Goal: Information Seeking & Learning: Learn about a topic

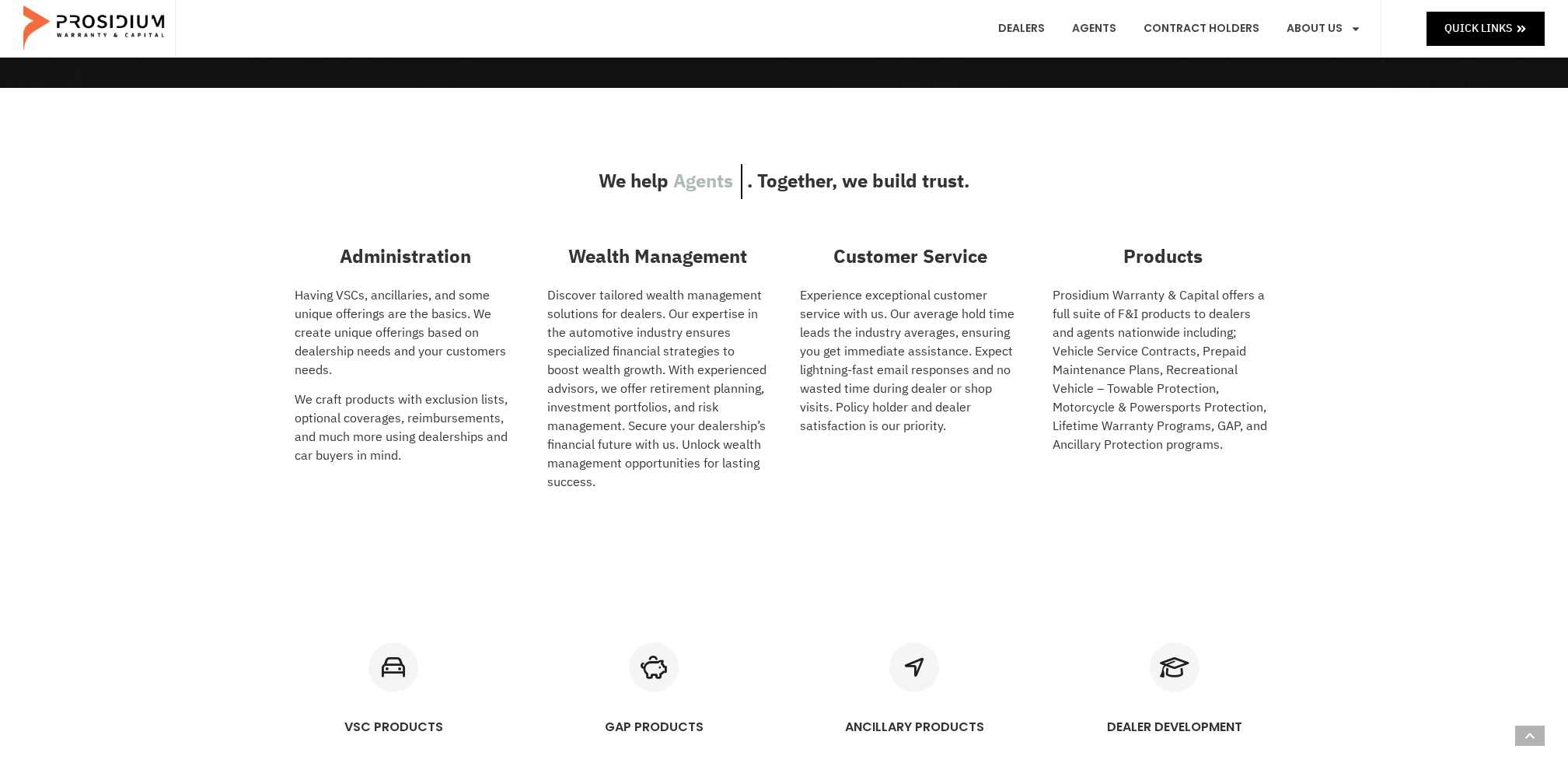
scroll to position [520, 0]
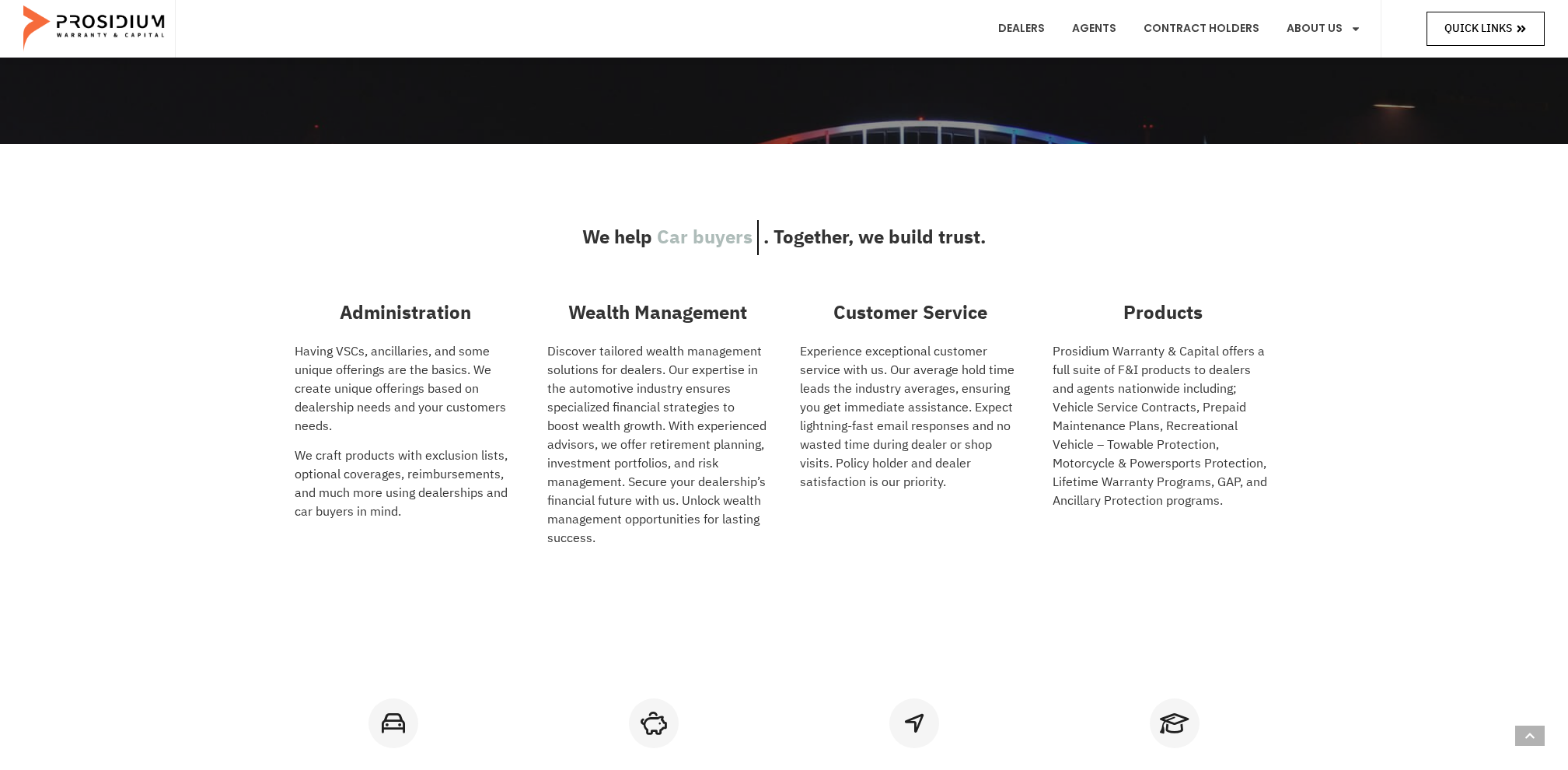
click at [1474, 25] on span "Quick Links" at bounding box center [1478, 28] width 68 height 20
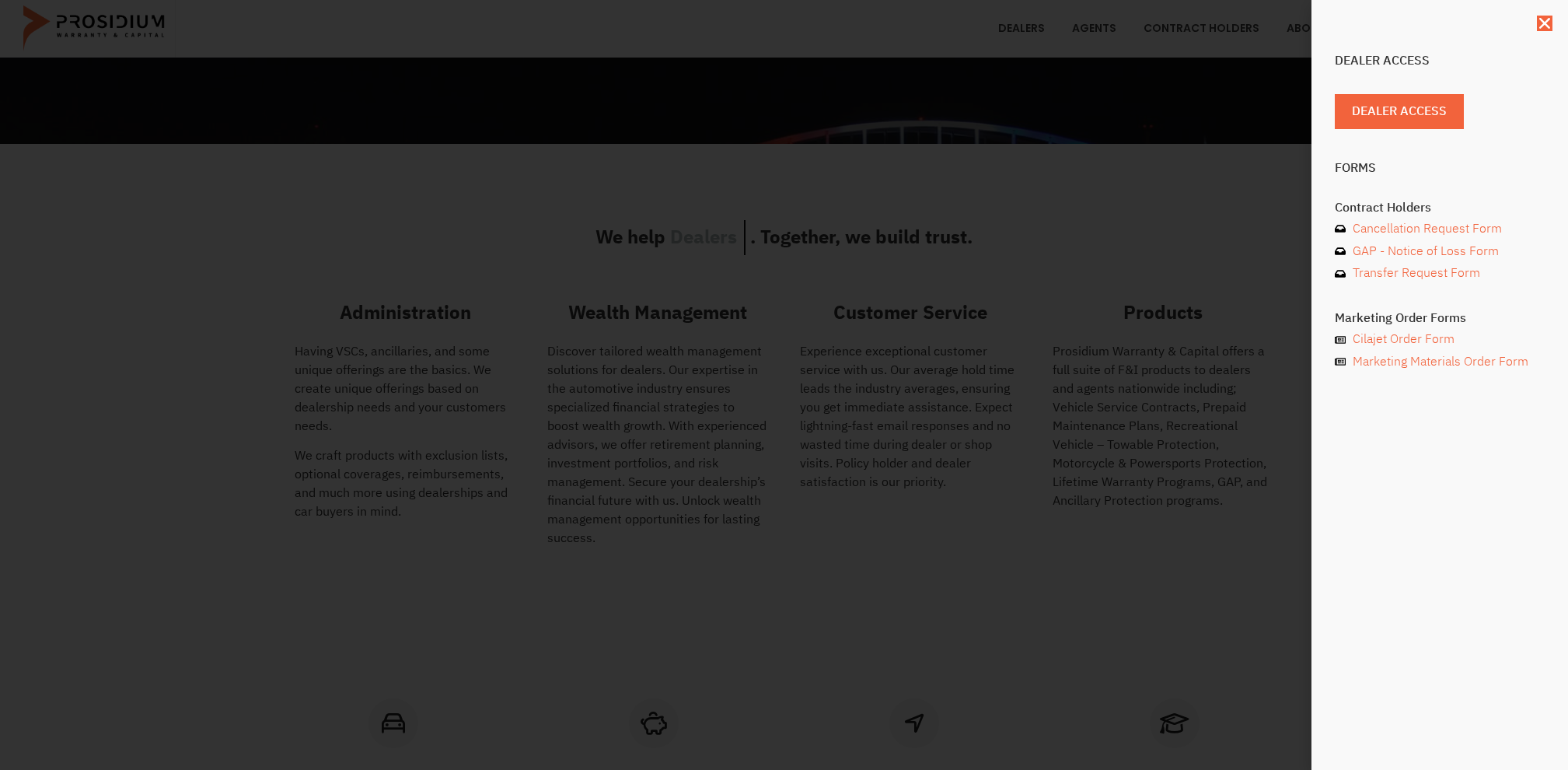
click at [1187, 95] on div "Dealer Access Dealer Access Forms Contract Holders Cancellation Request Form GA…" at bounding box center [784, 385] width 1568 height 770
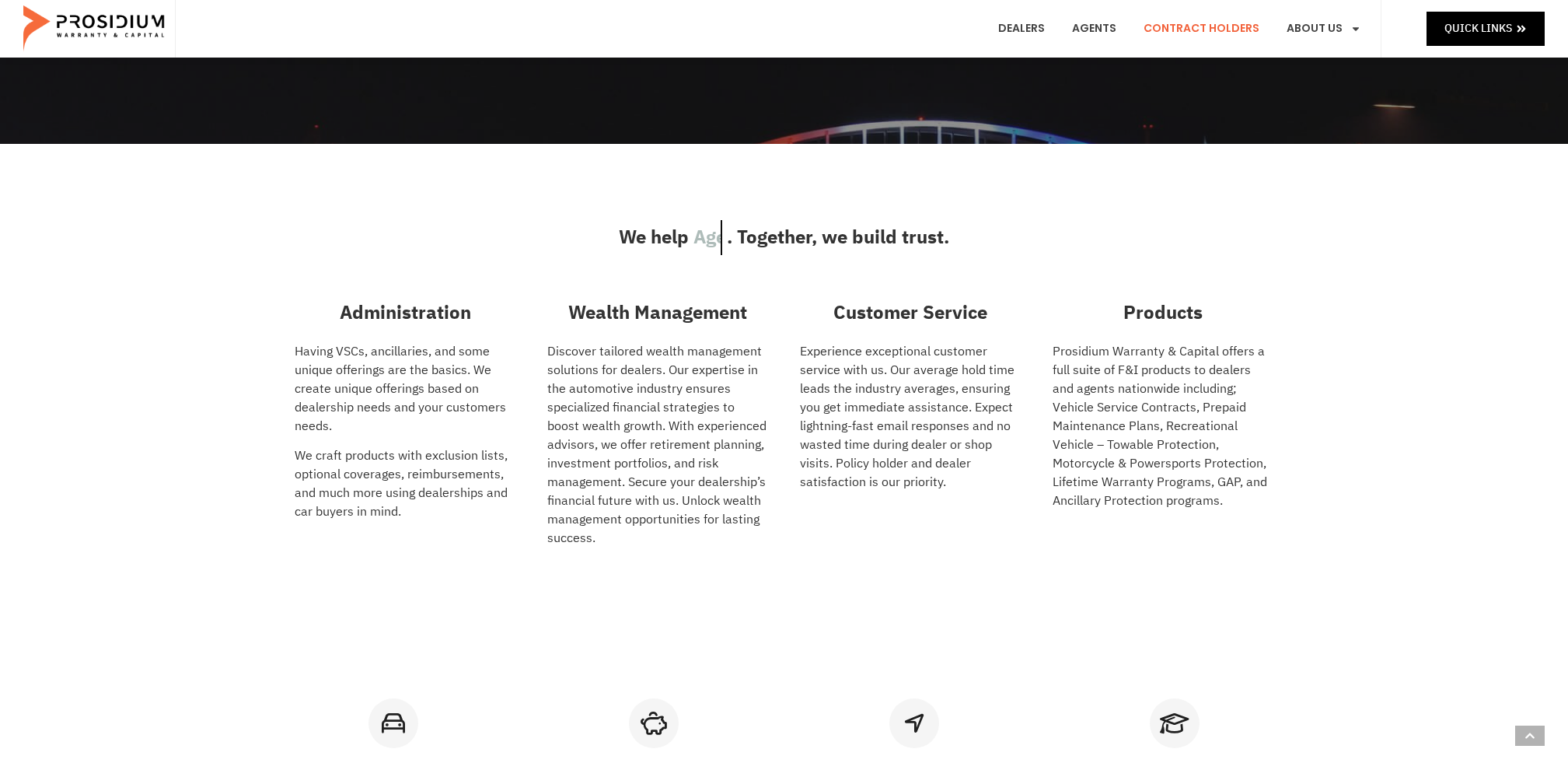
click at [1236, 30] on link "Contract Holders" at bounding box center [1202, 28] width 139 height 58
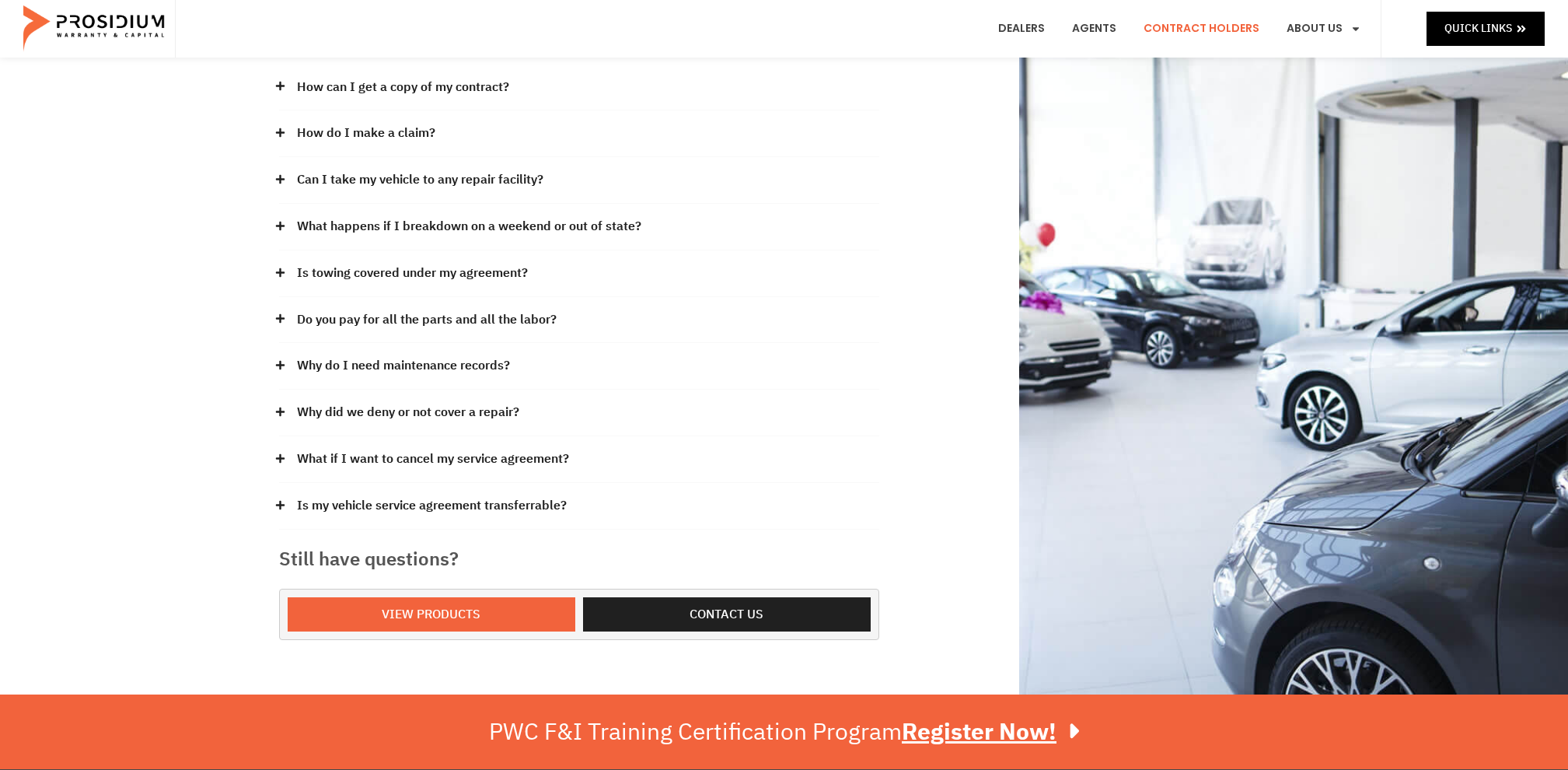
scroll to position [224, 0]
click at [278, 179] on icon at bounding box center [279, 178] width 9 height 9
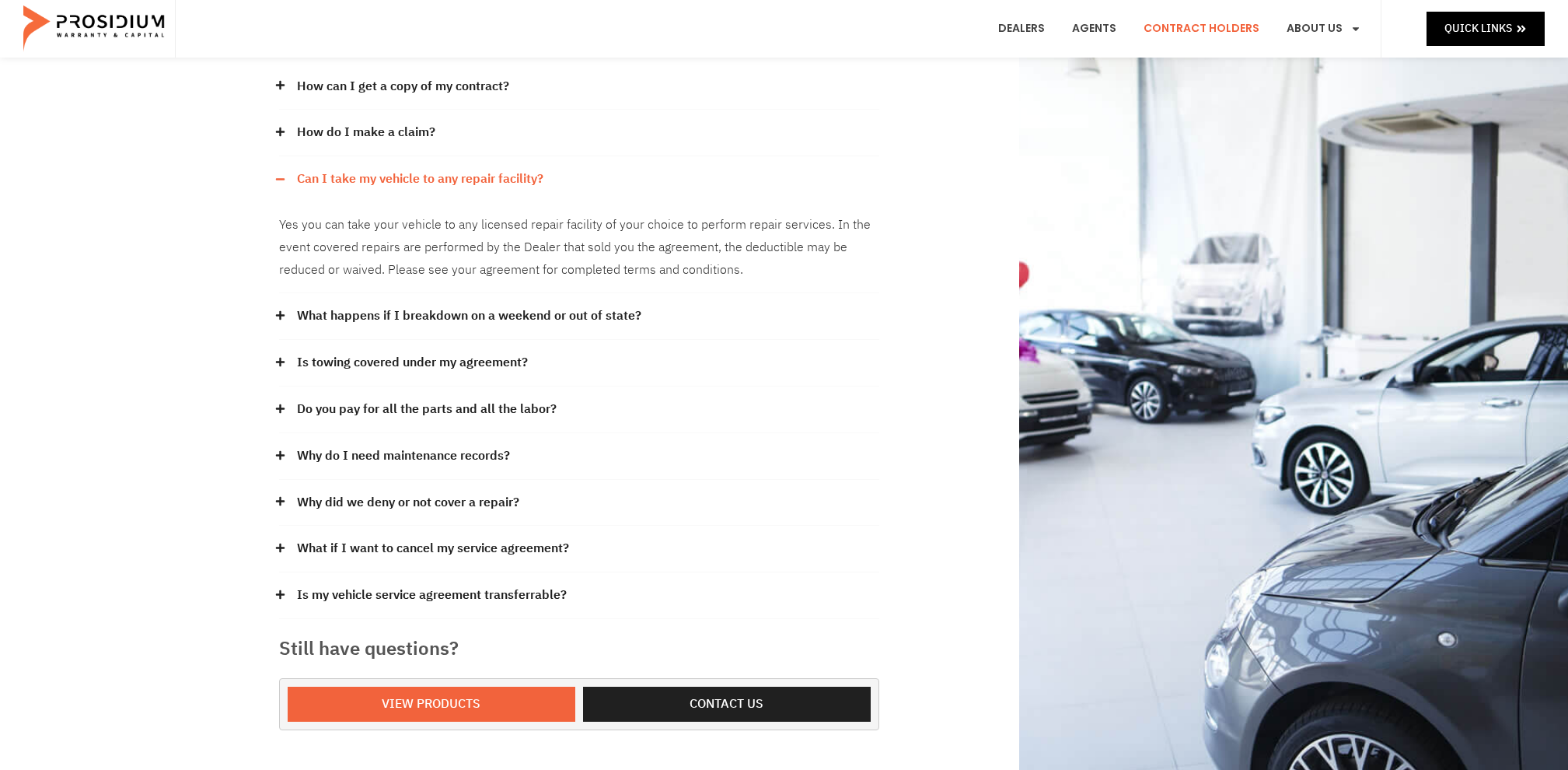
click at [280, 178] on icon at bounding box center [279, 178] width 9 height 2
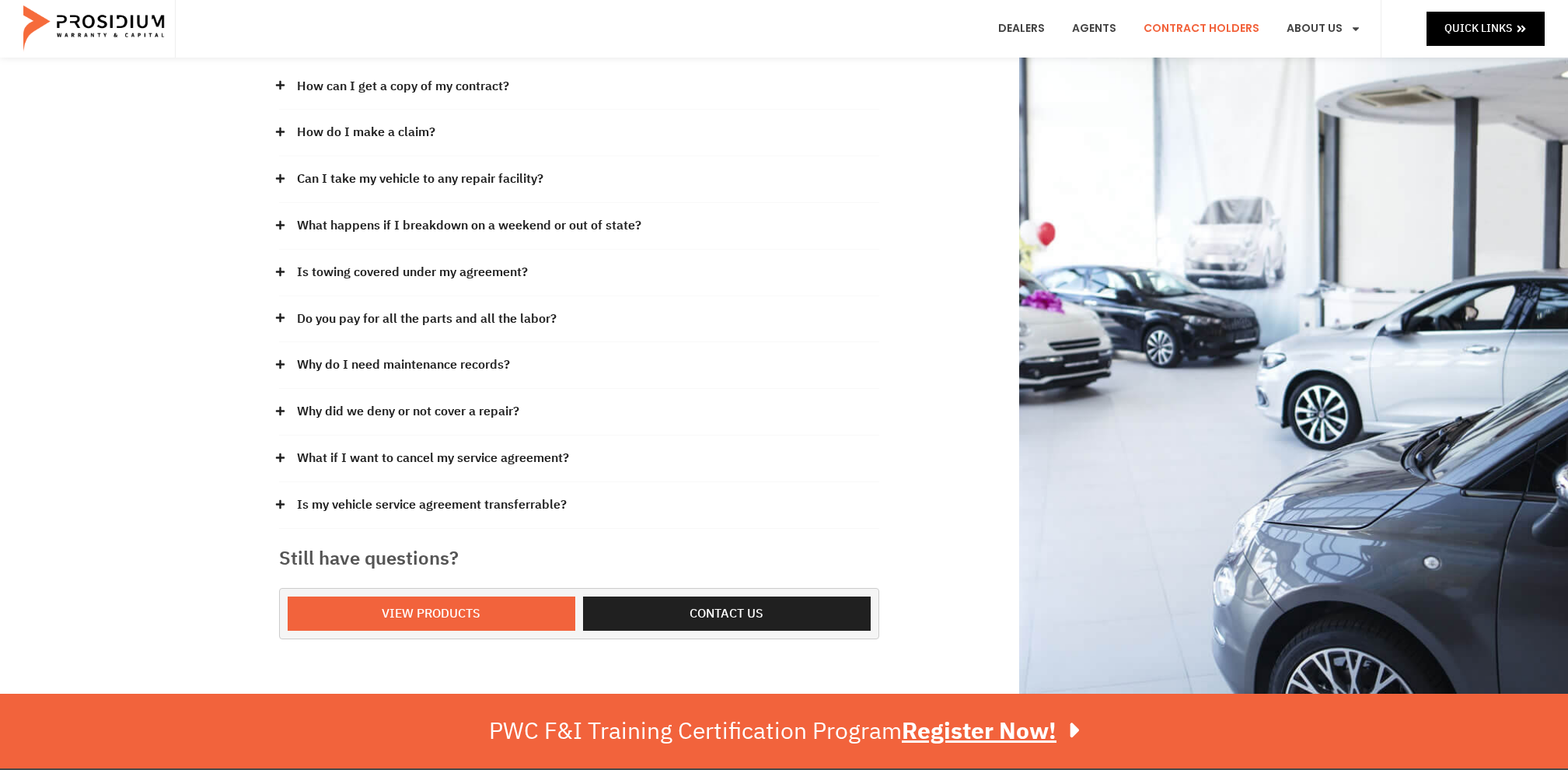
click at [277, 318] on icon at bounding box center [279, 317] width 9 height 9
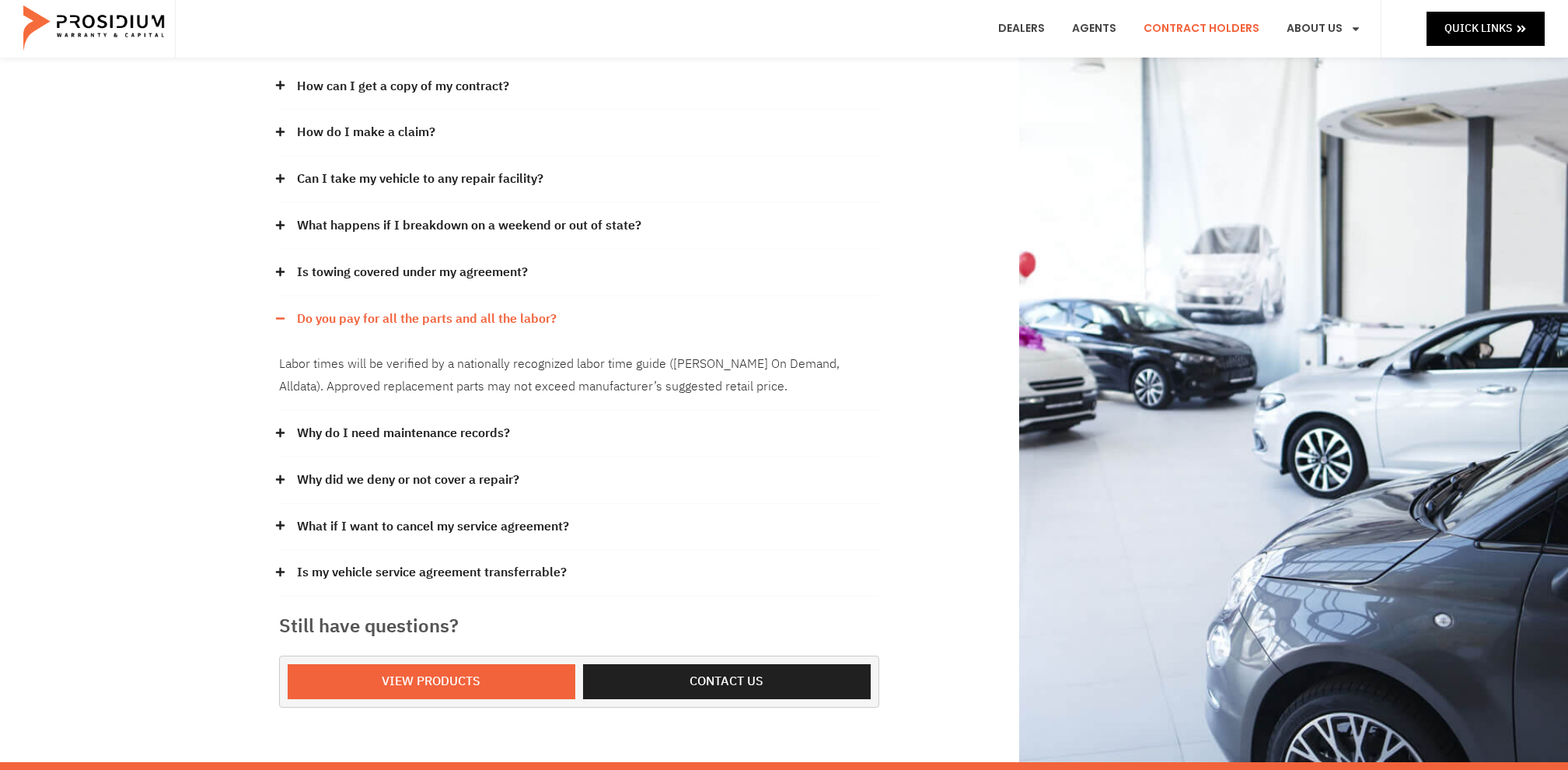
click at [278, 318] on icon at bounding box center [279, 319] width 9 height 2
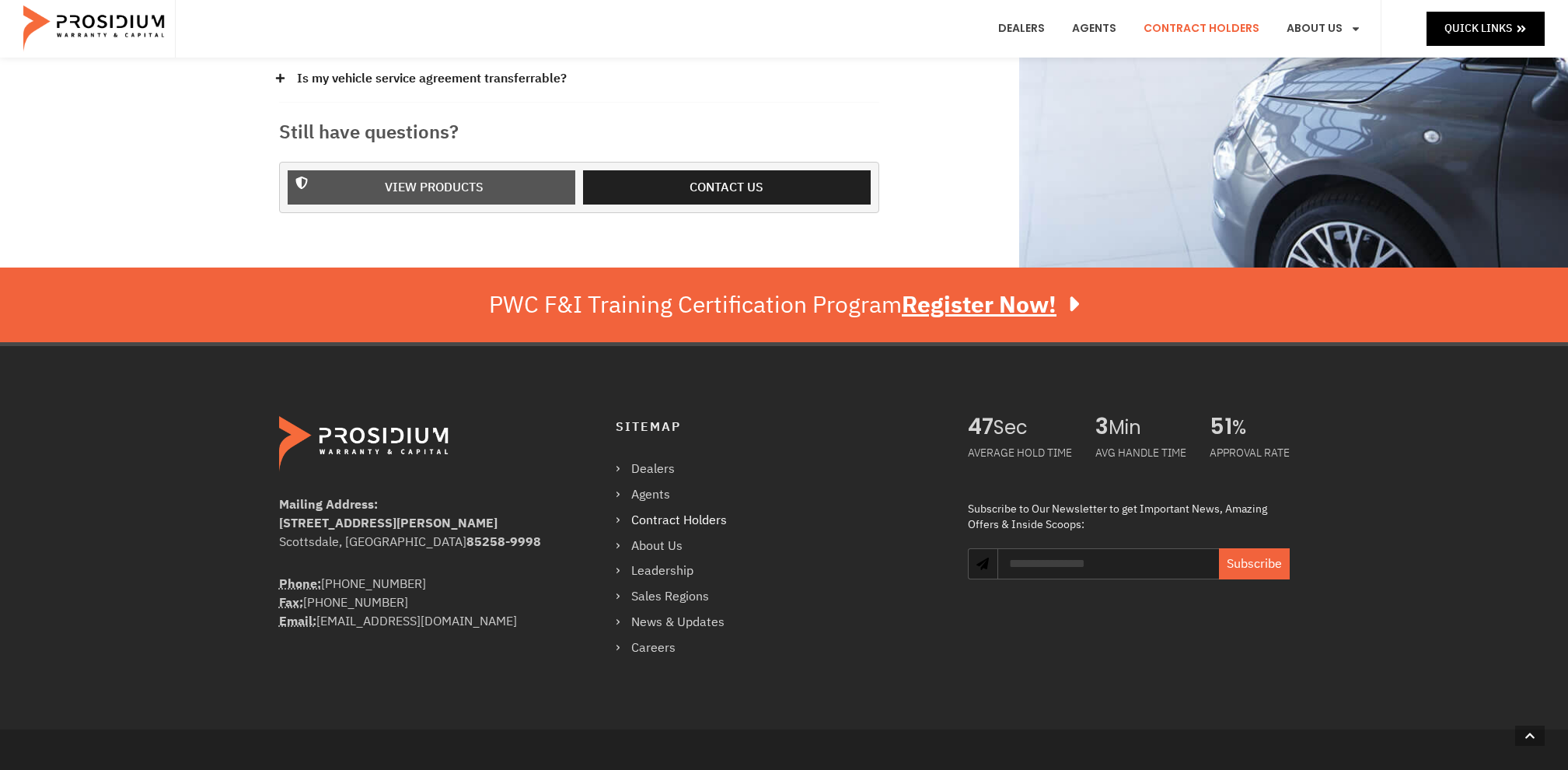
scroll to position [593, 0]
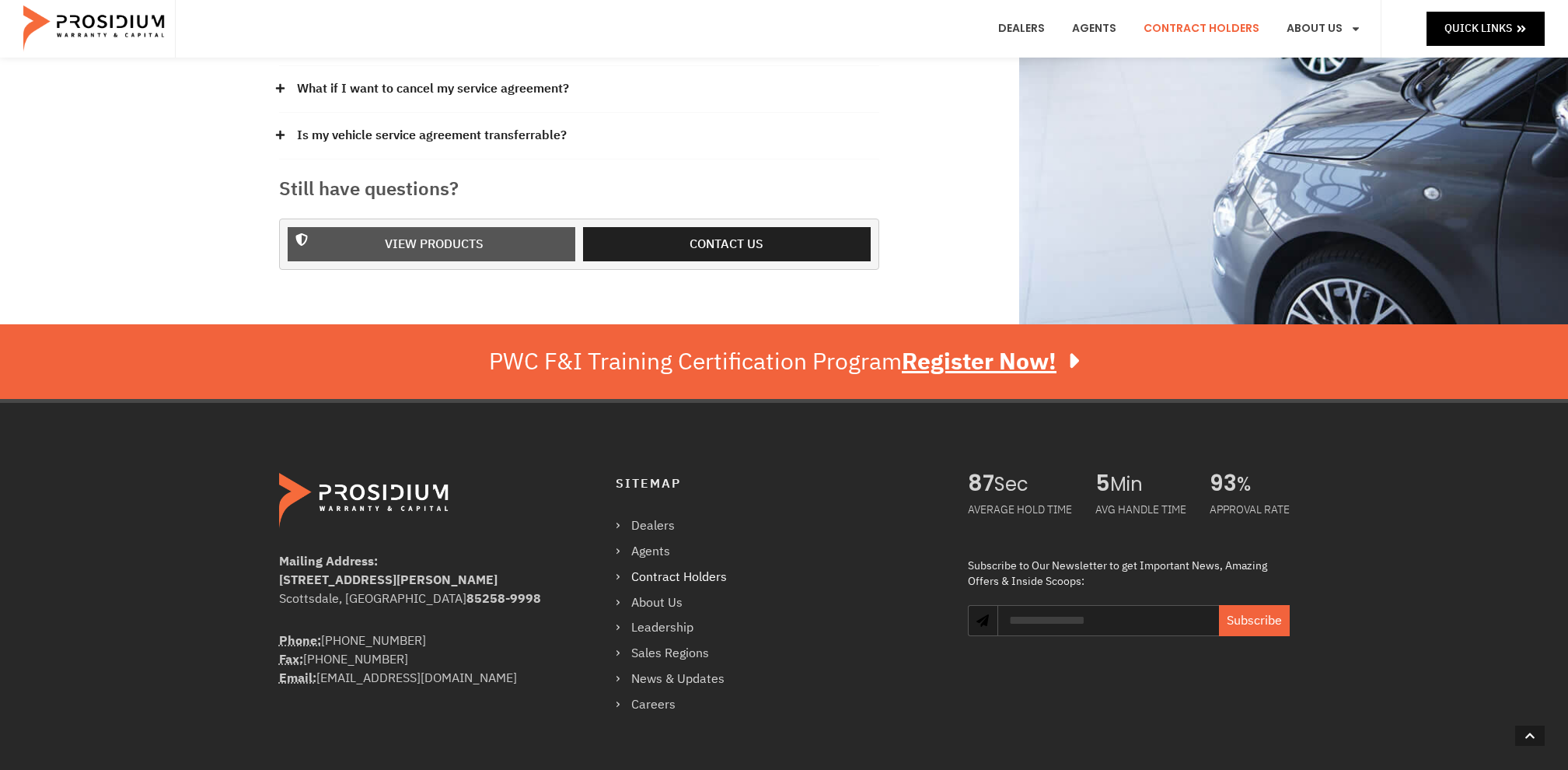
click at [373, 250] on span "View Products" at bounding box center [434, 244] width 247 height 23
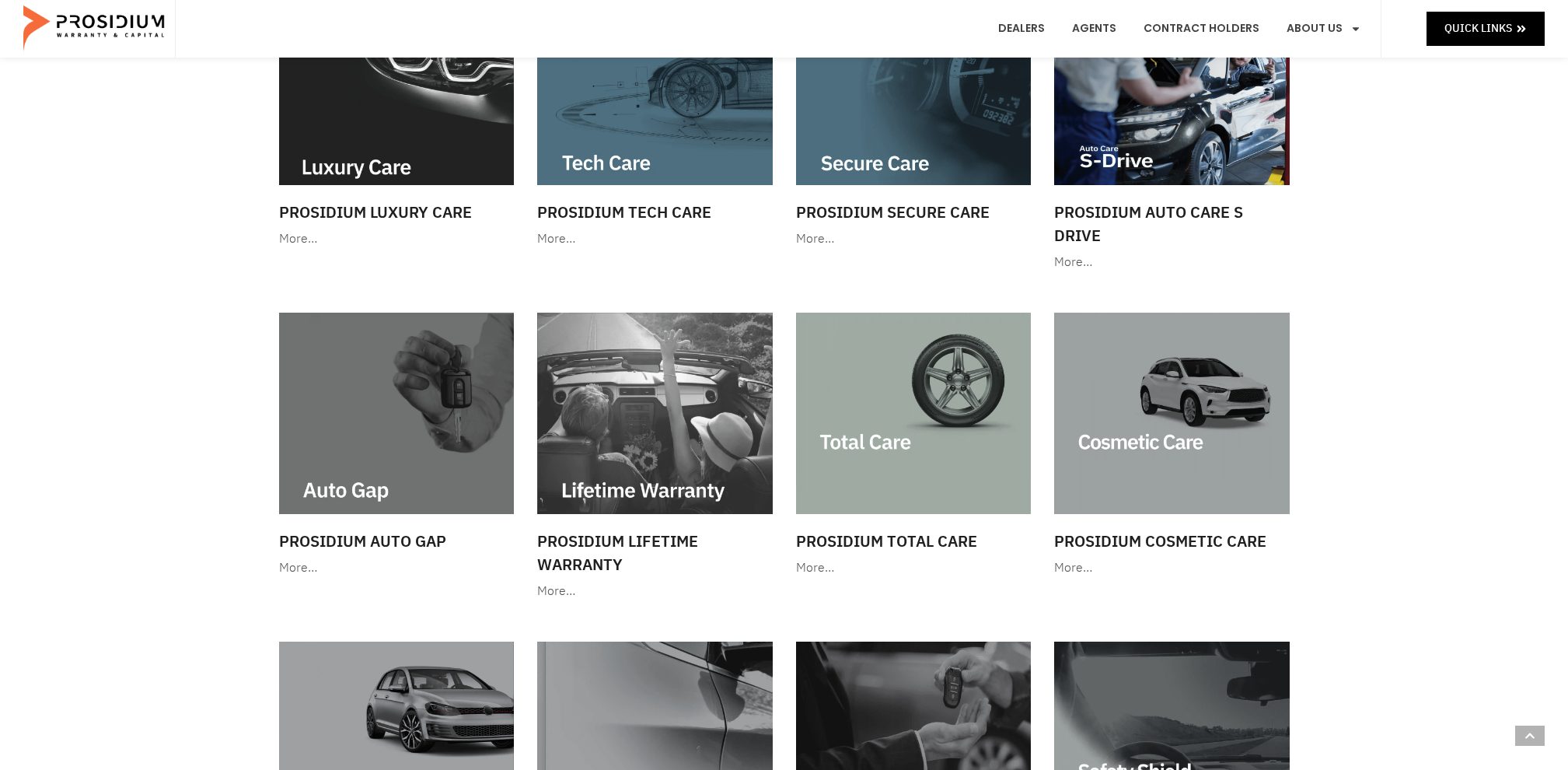
scroll to position [573, 0]
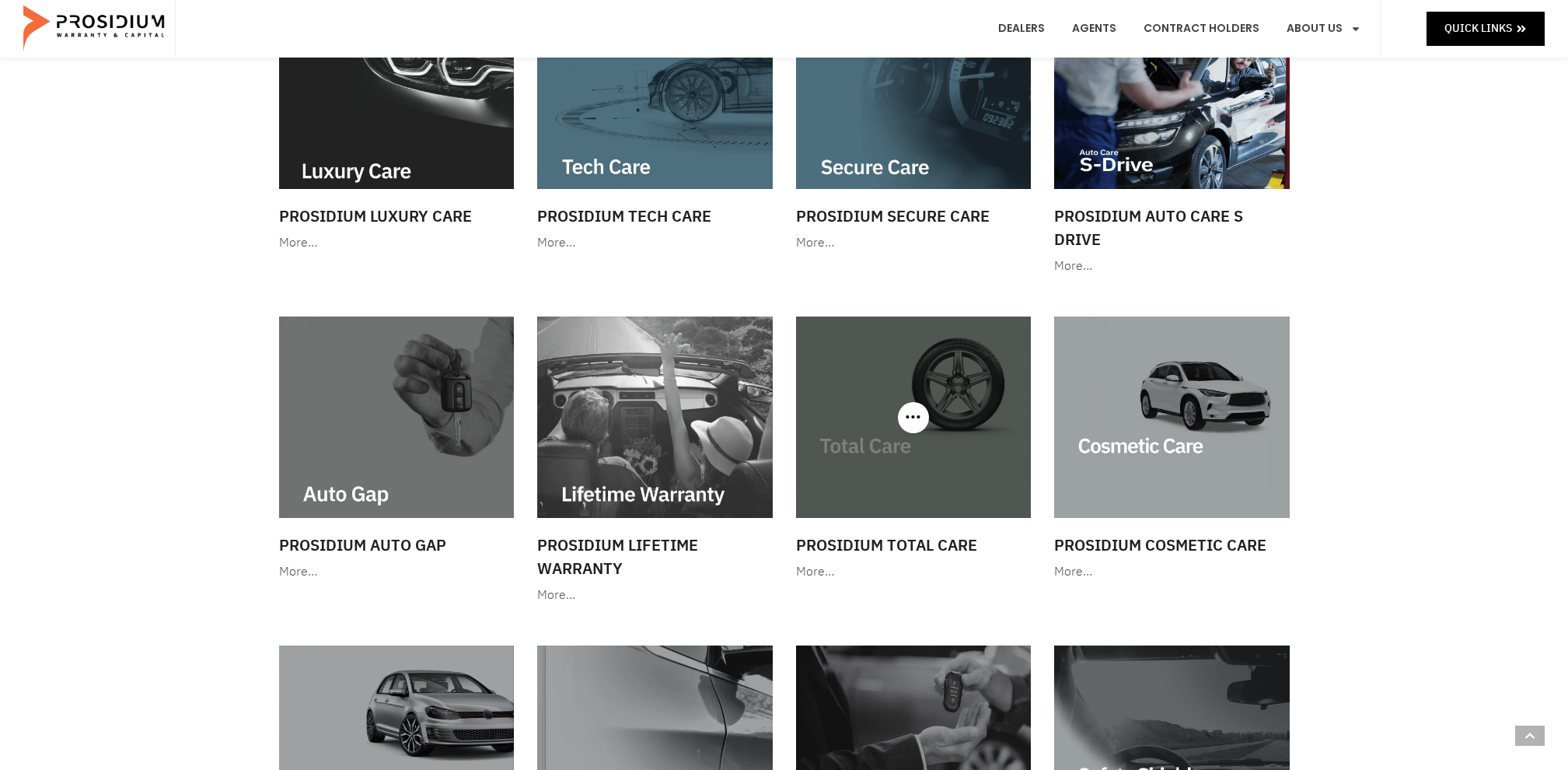
click at [811, 569] on div "More…" at bounding box center [913, 572] width 235 height 23
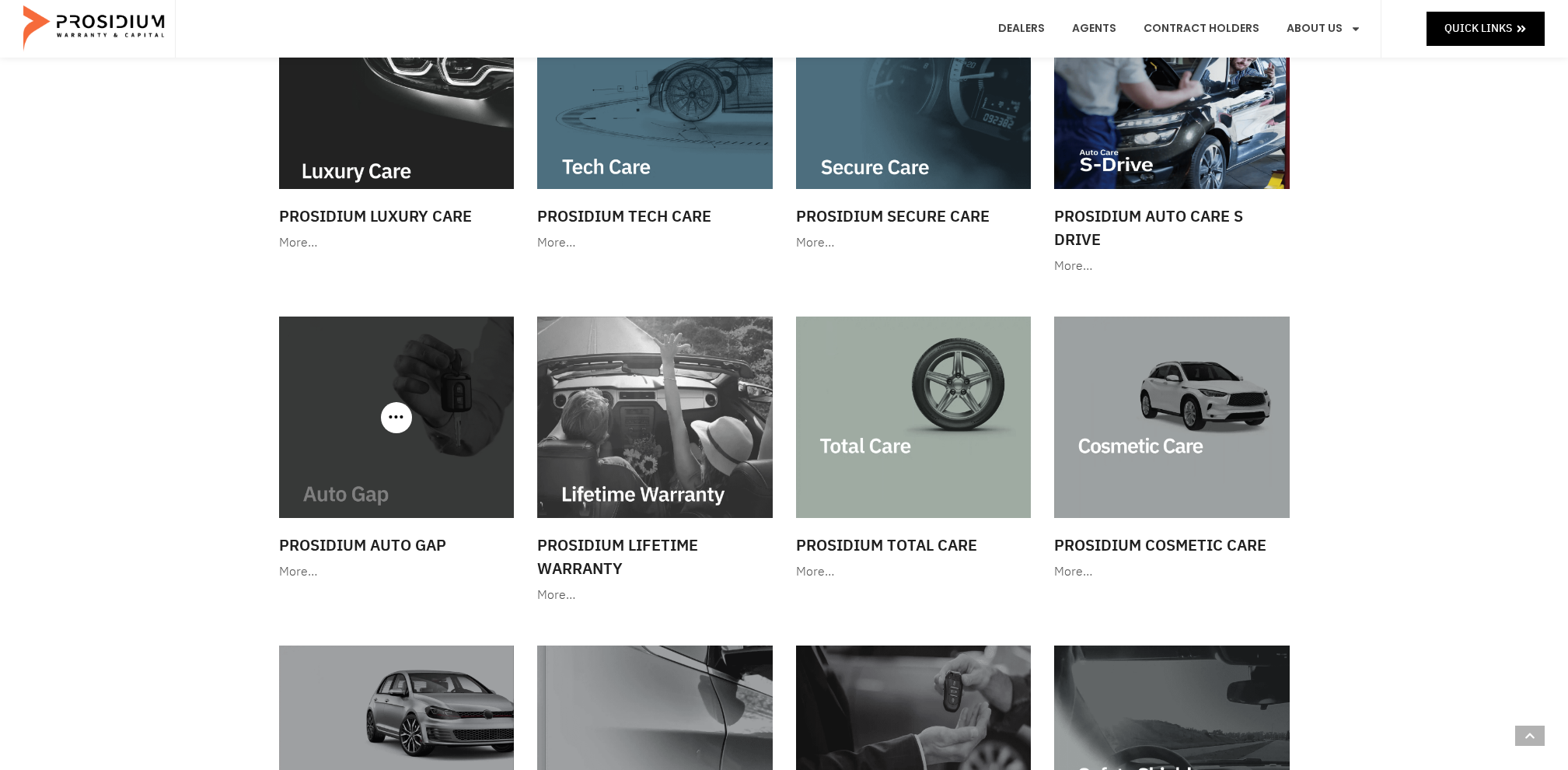
click at [363, 430] on img at bounding box center [396, 417] width 235 height 201
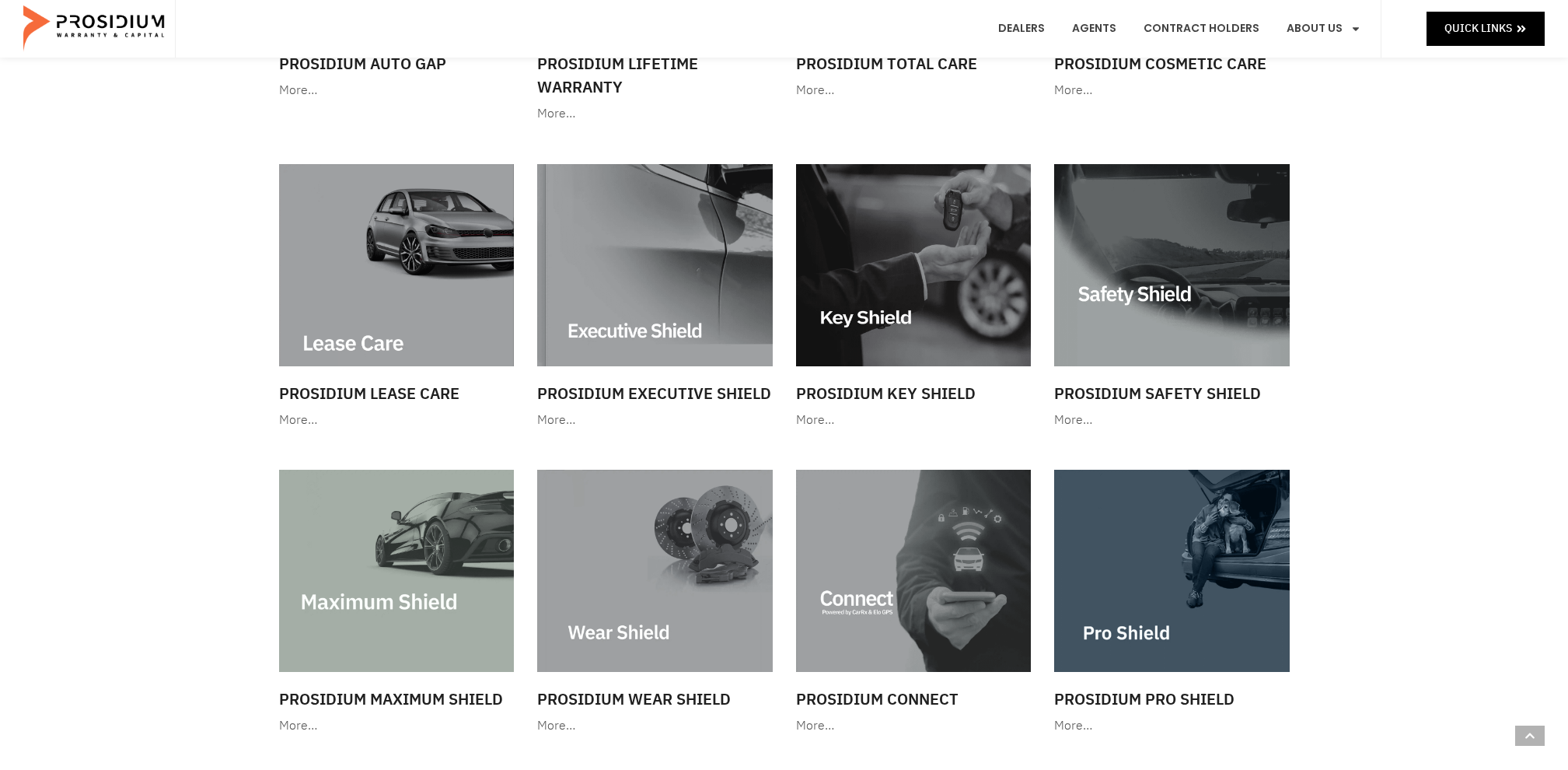
scroll to position [1035, 0]
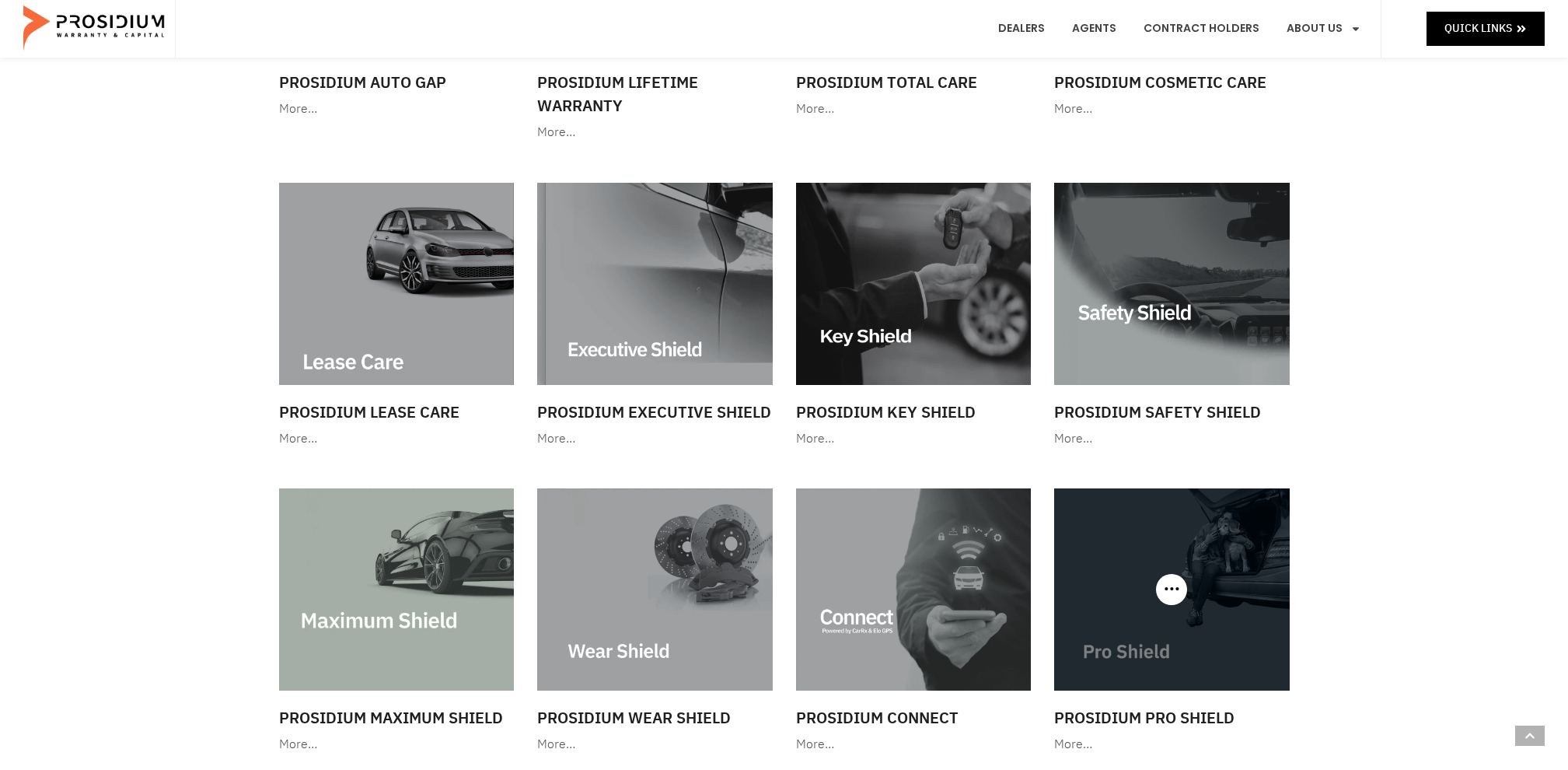
click at [1178, 569] on img at bounding box center [1172, 588] width 235 height 201
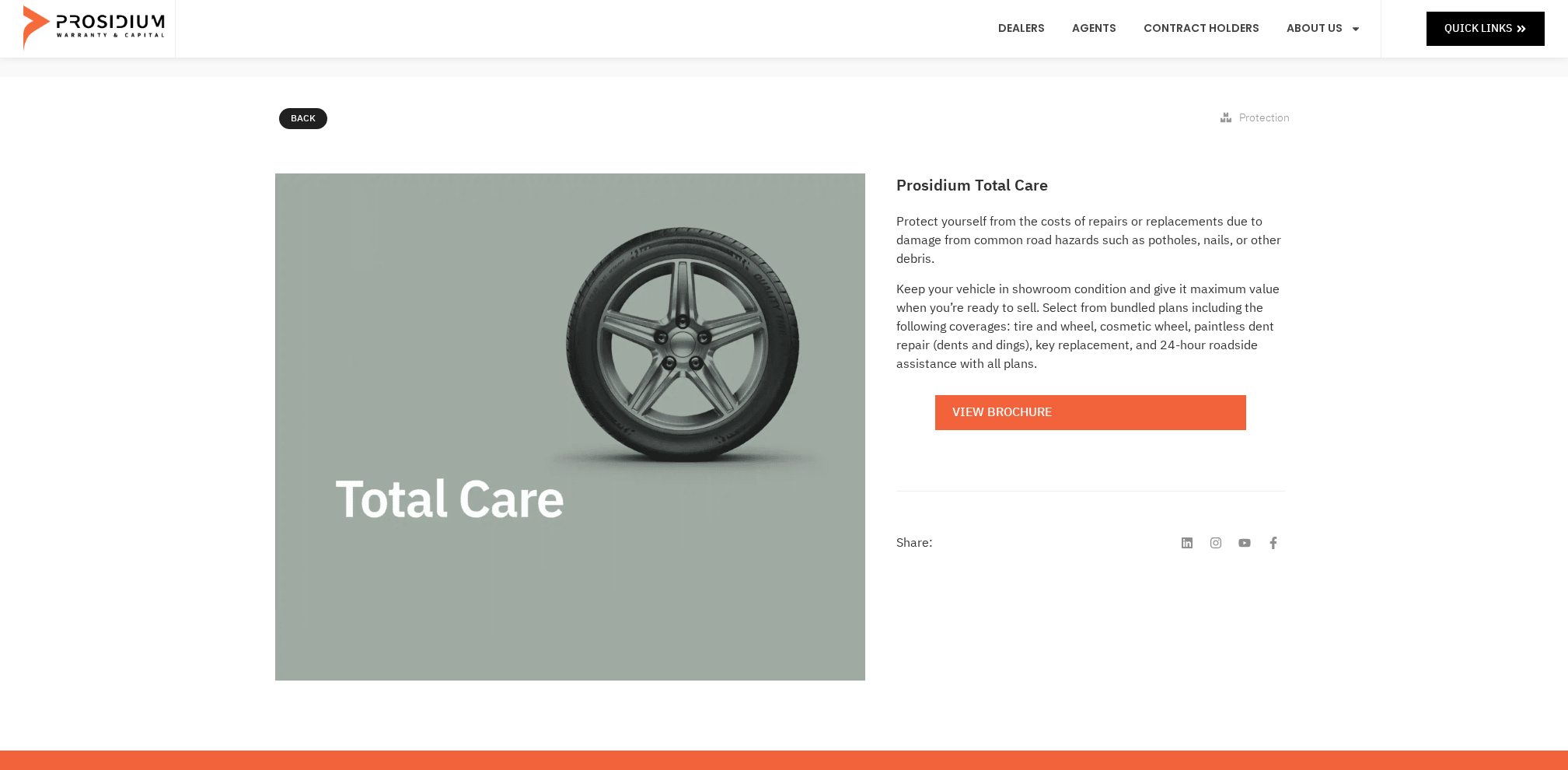
scroll to position [134, 0]
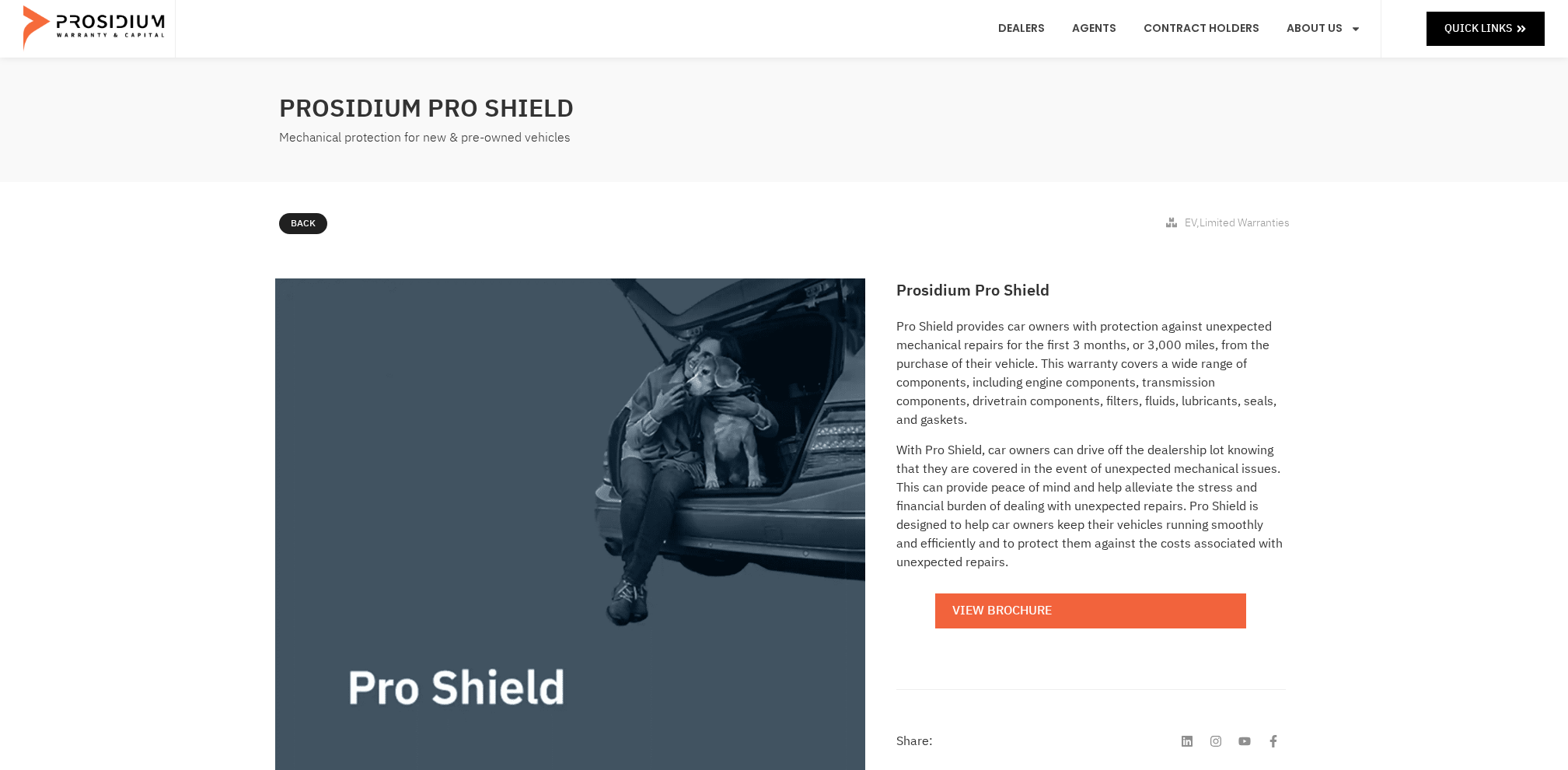
scroll to position [134, 0]
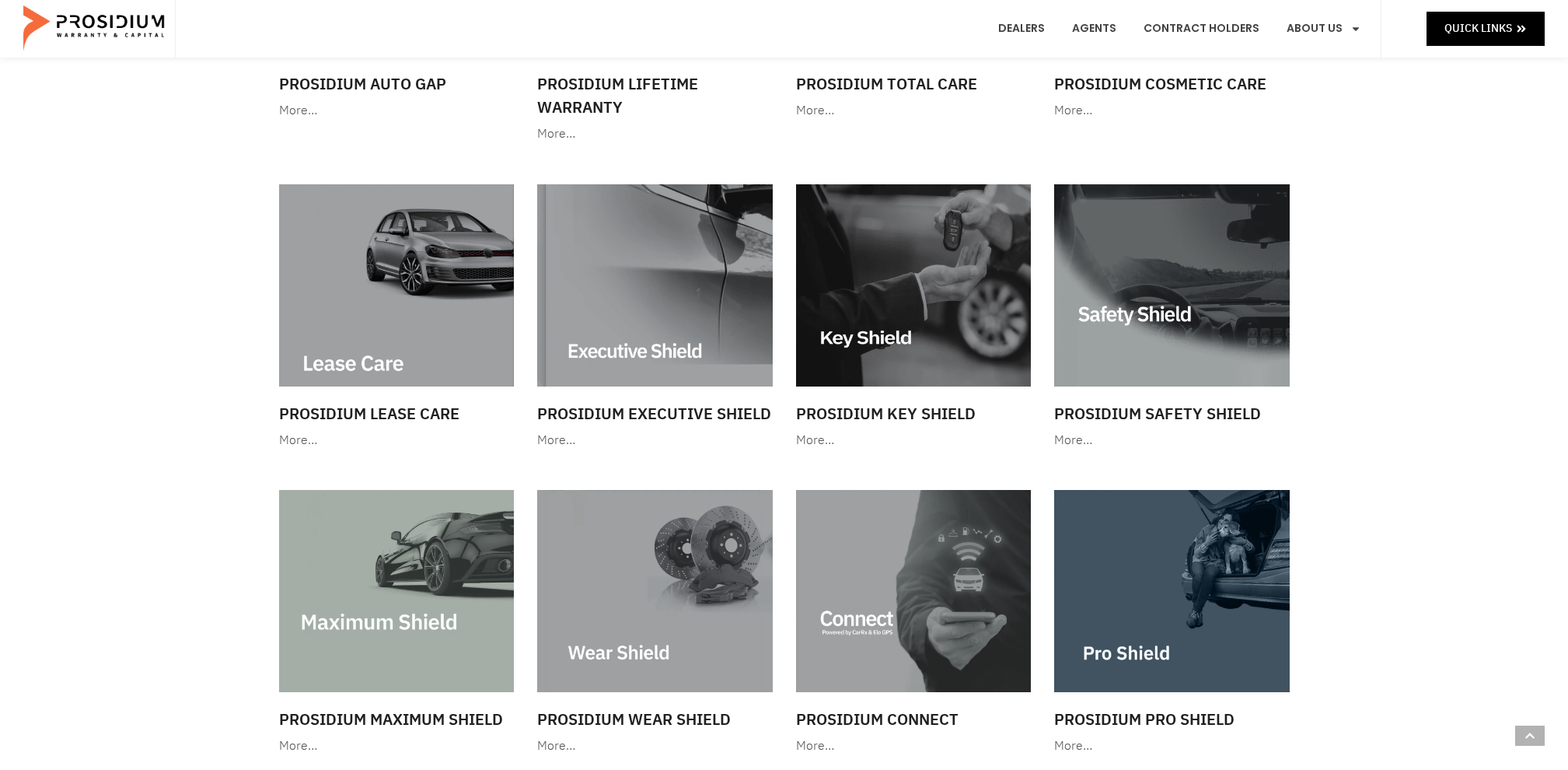
scroll to position [1035, 0]
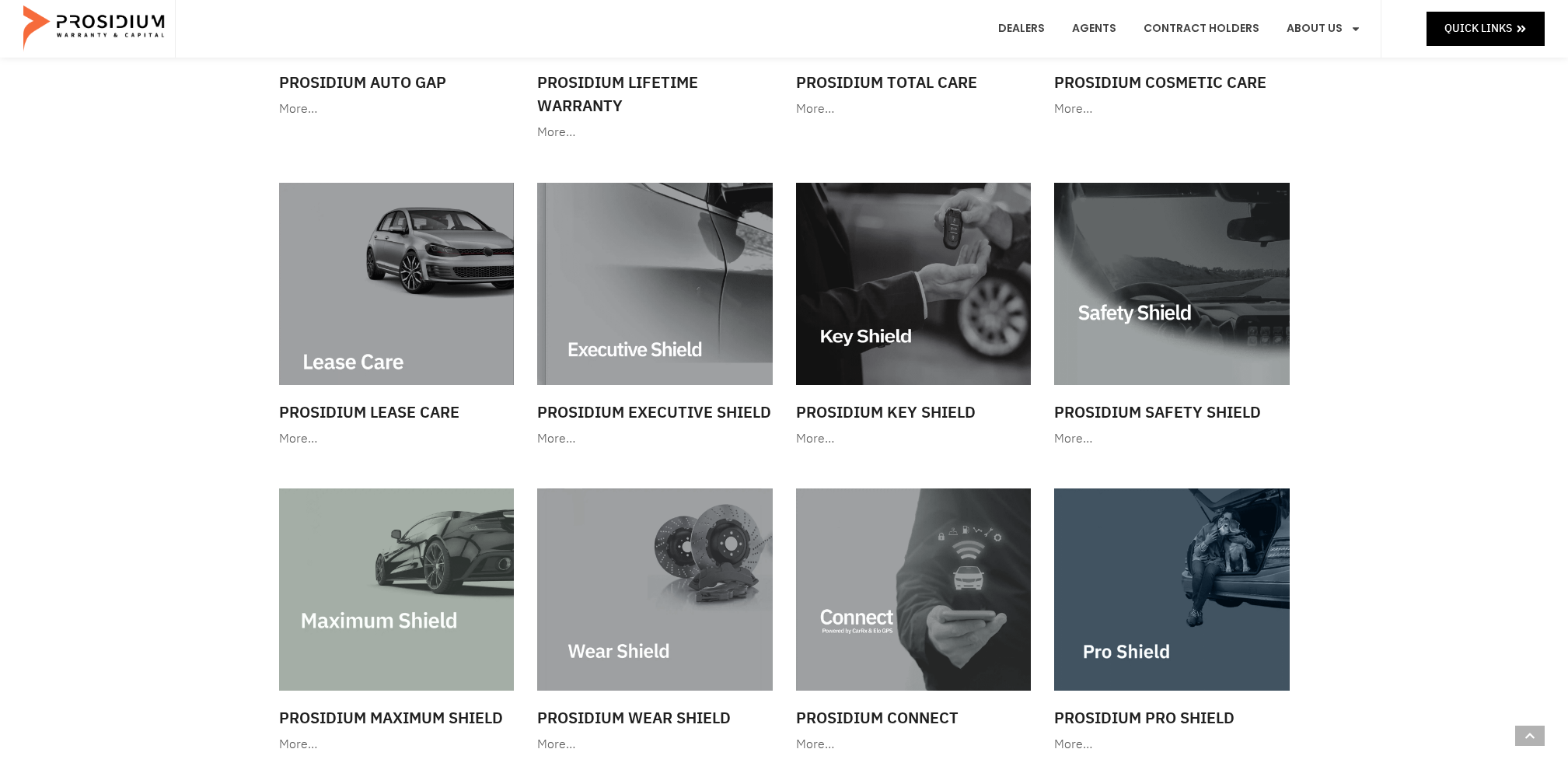
click at [694, 273] on img at bounding box center [655, 283] width 235 height 201
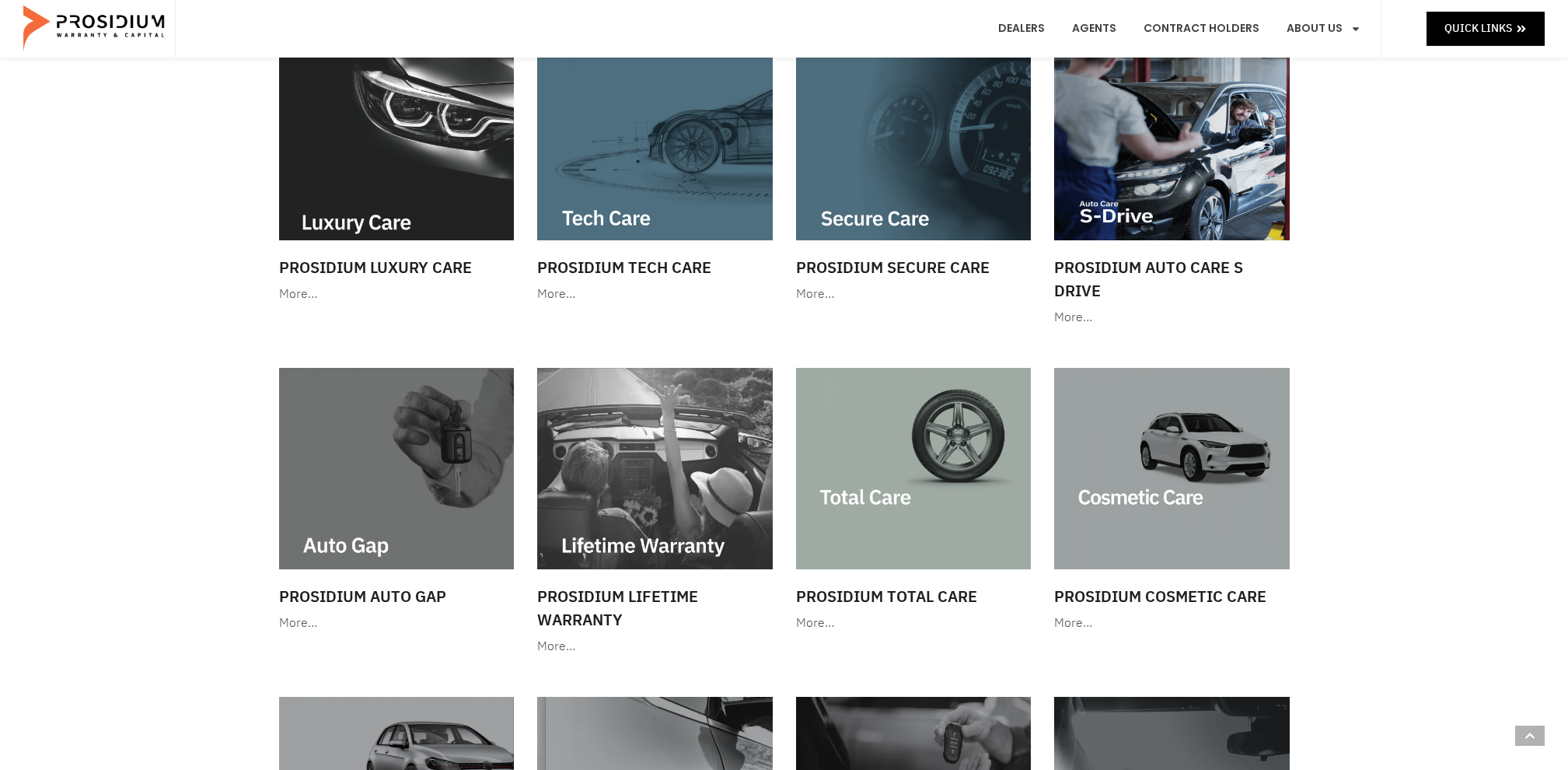
scroll to position [614, 0]
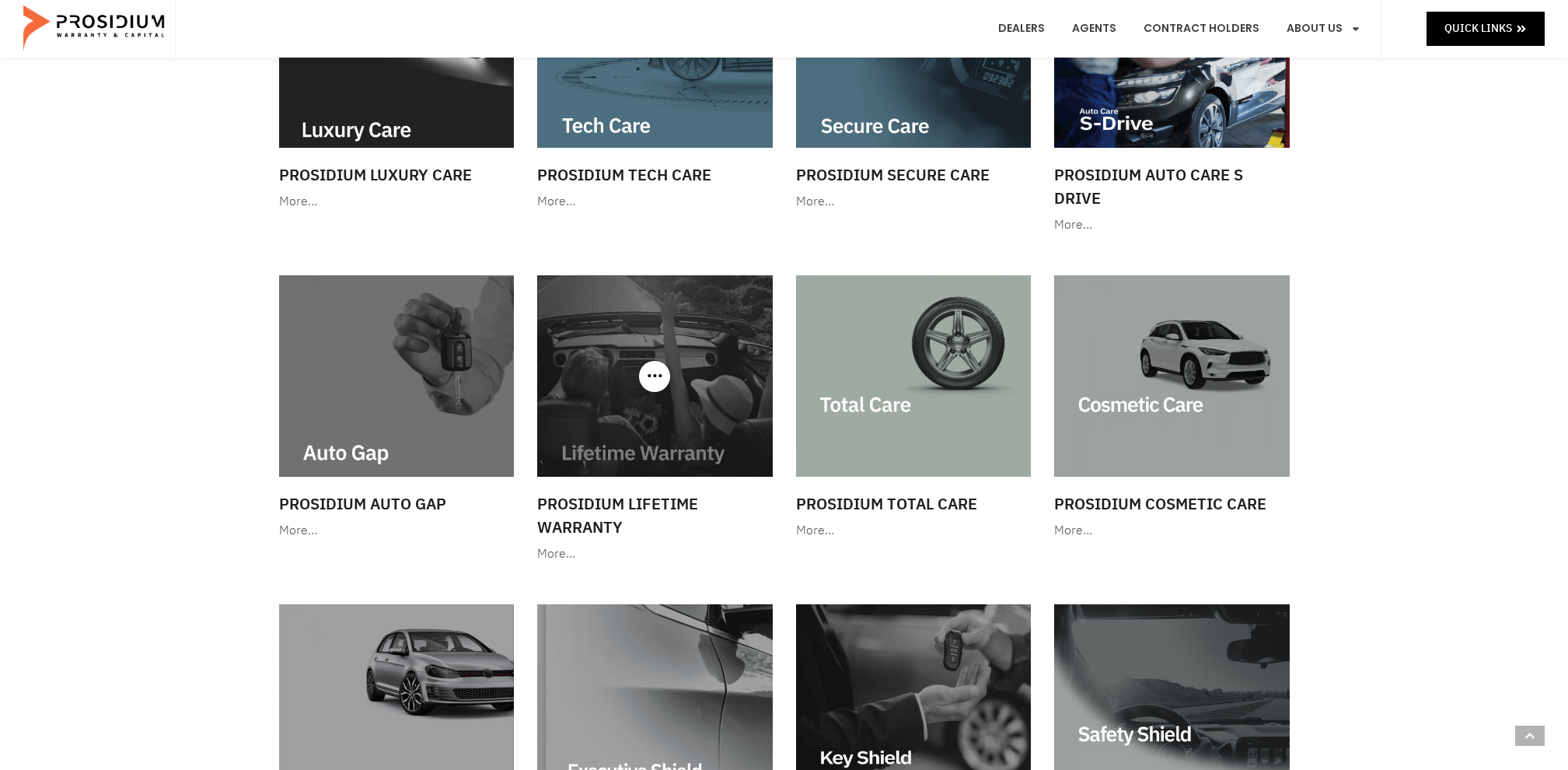
click at [677, 354] on img at bounding box center [655, 376] width 235 height 201
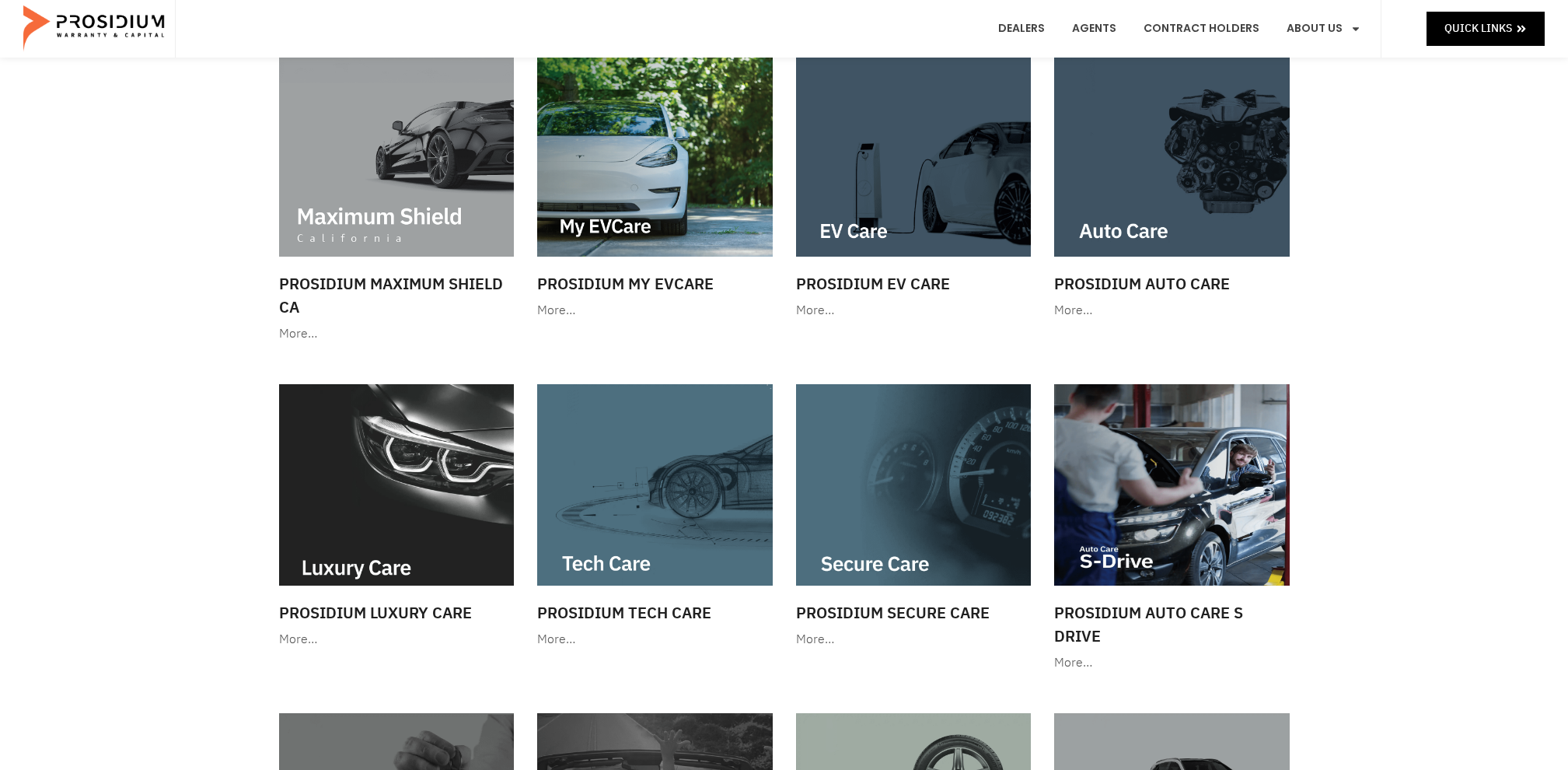
scroll to position [155, 0]
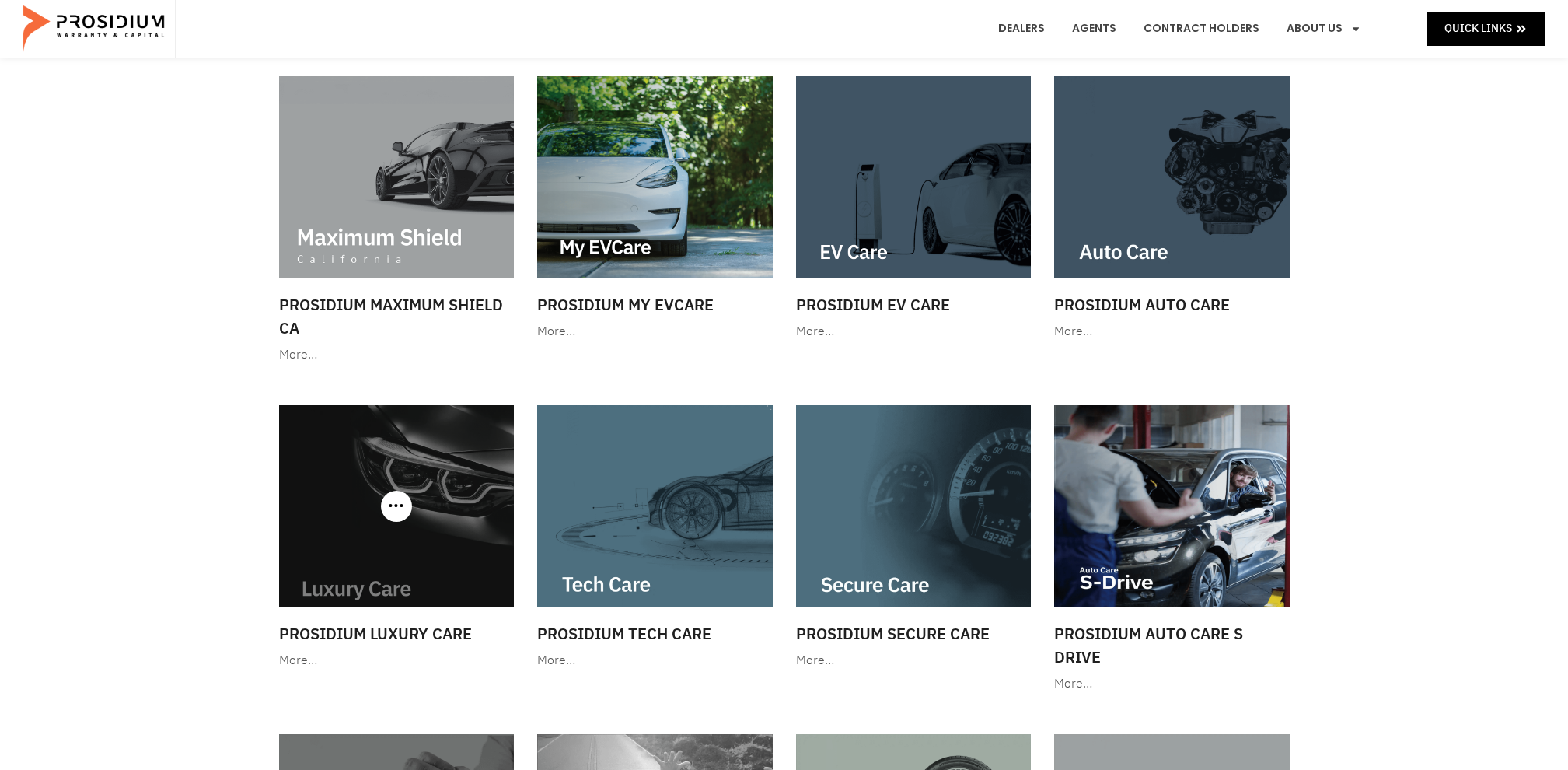
click at [459, 460] on img at bounding box center [396, 505] width 235 height 201
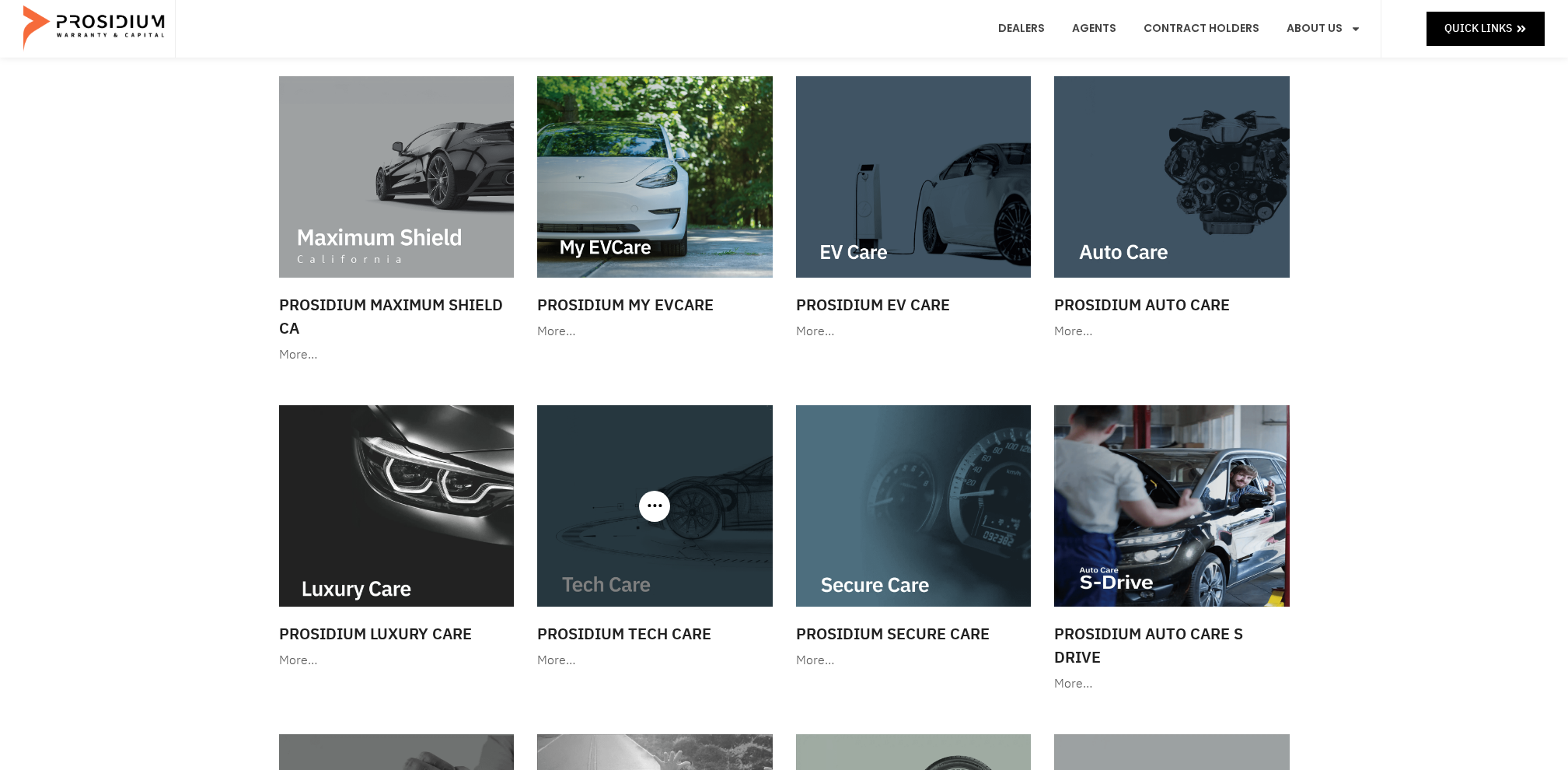
click at [687, 448] on img at bounding box center [655, 505] width 235 height 201
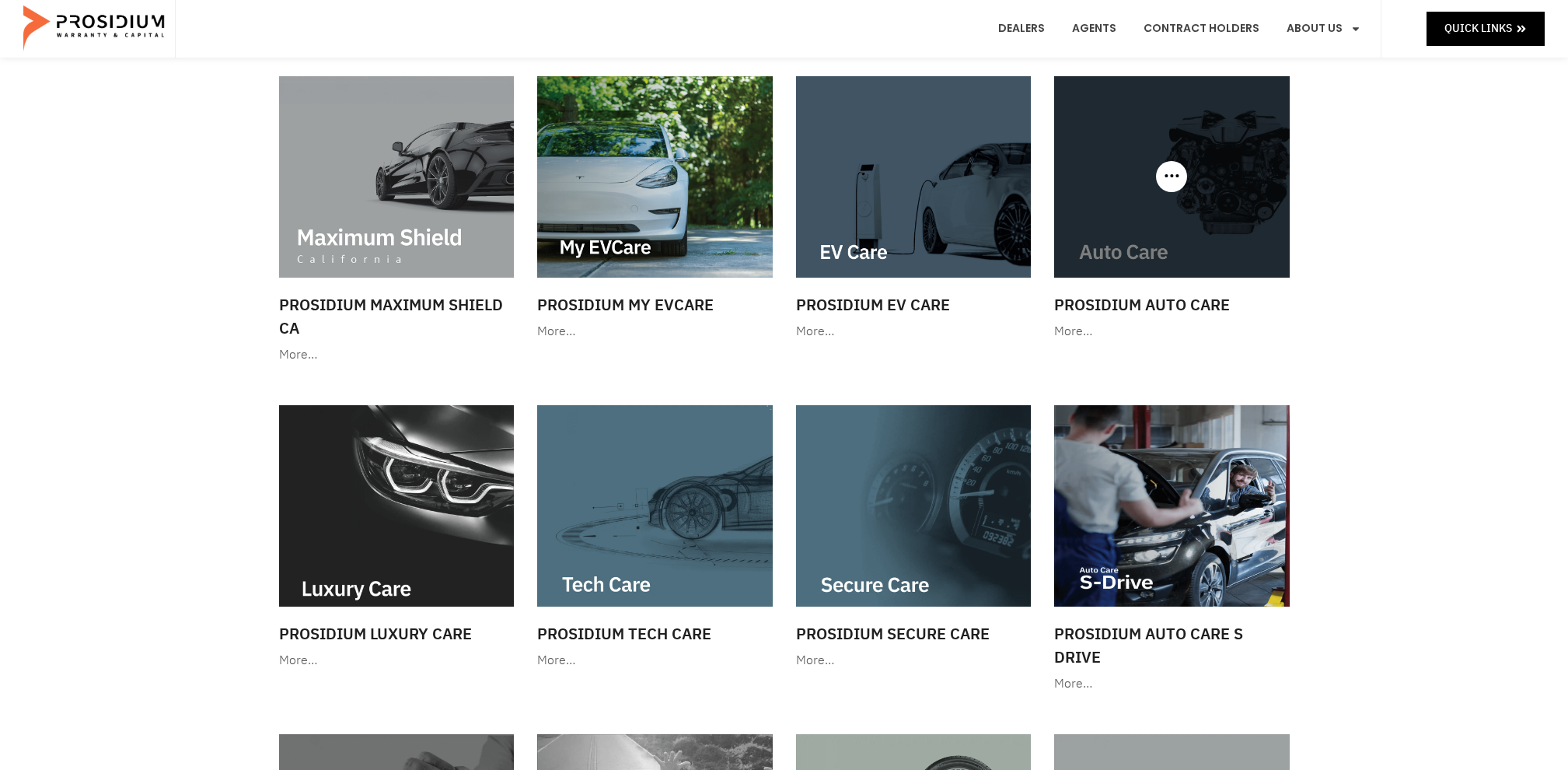
click at [1175, 187] on div at bounding box center [1172, 176] width 235 height 201
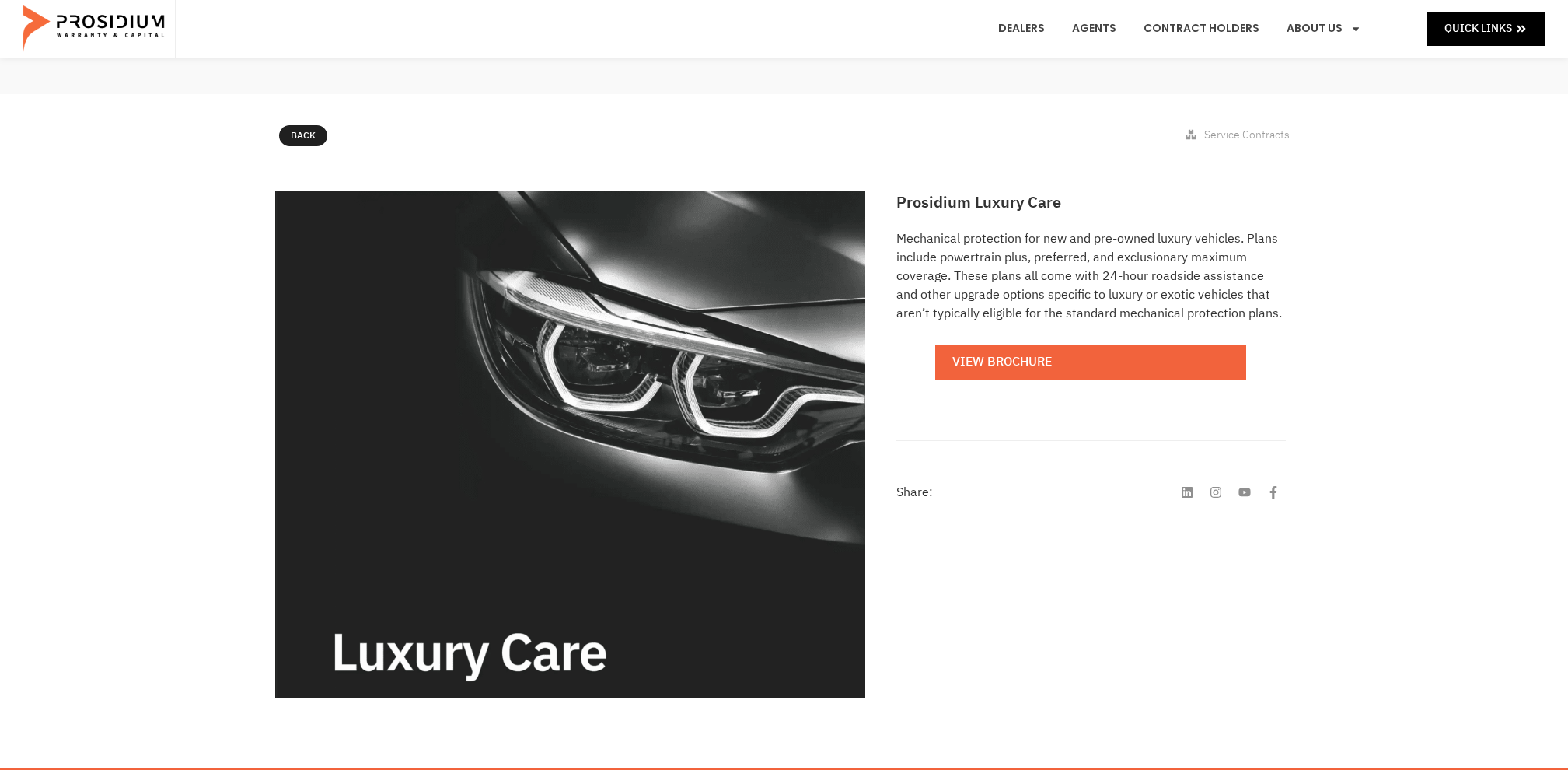
scroll to position [132, 0]
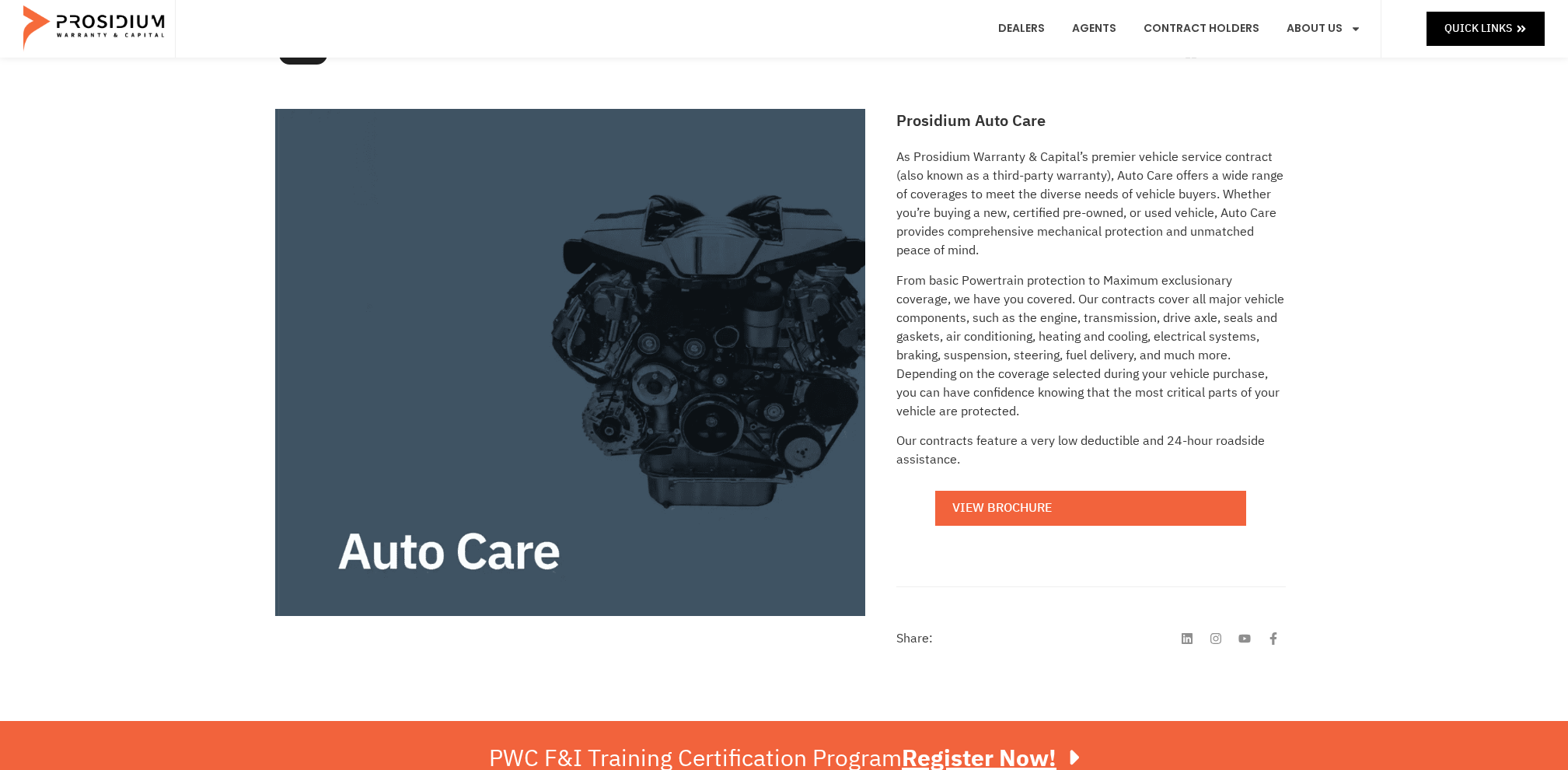
scroll to position [220, 0]
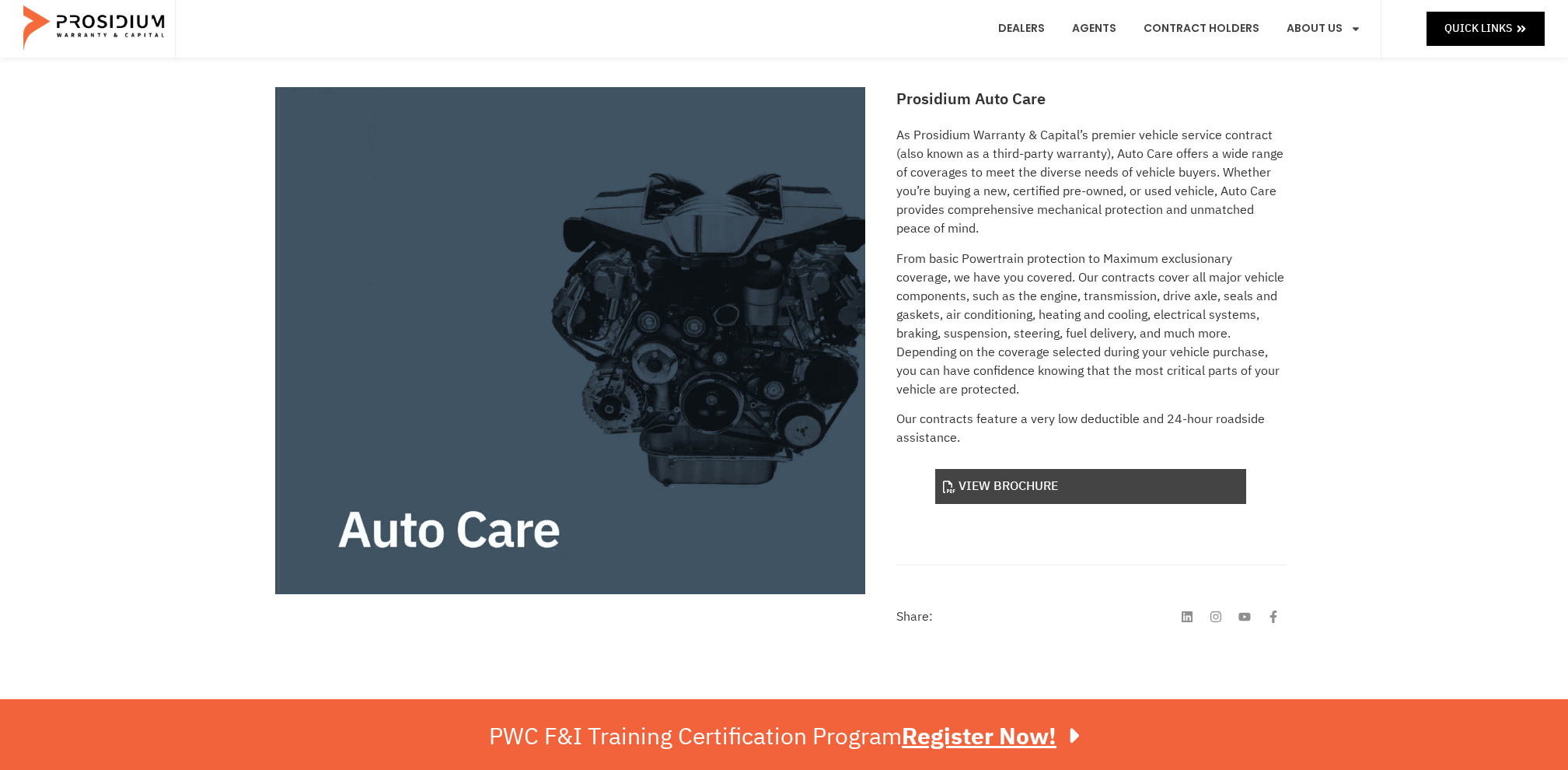
click at [1143, 490] on link "View Brochure" at bounding box center [1090, 486] width 311 height 35
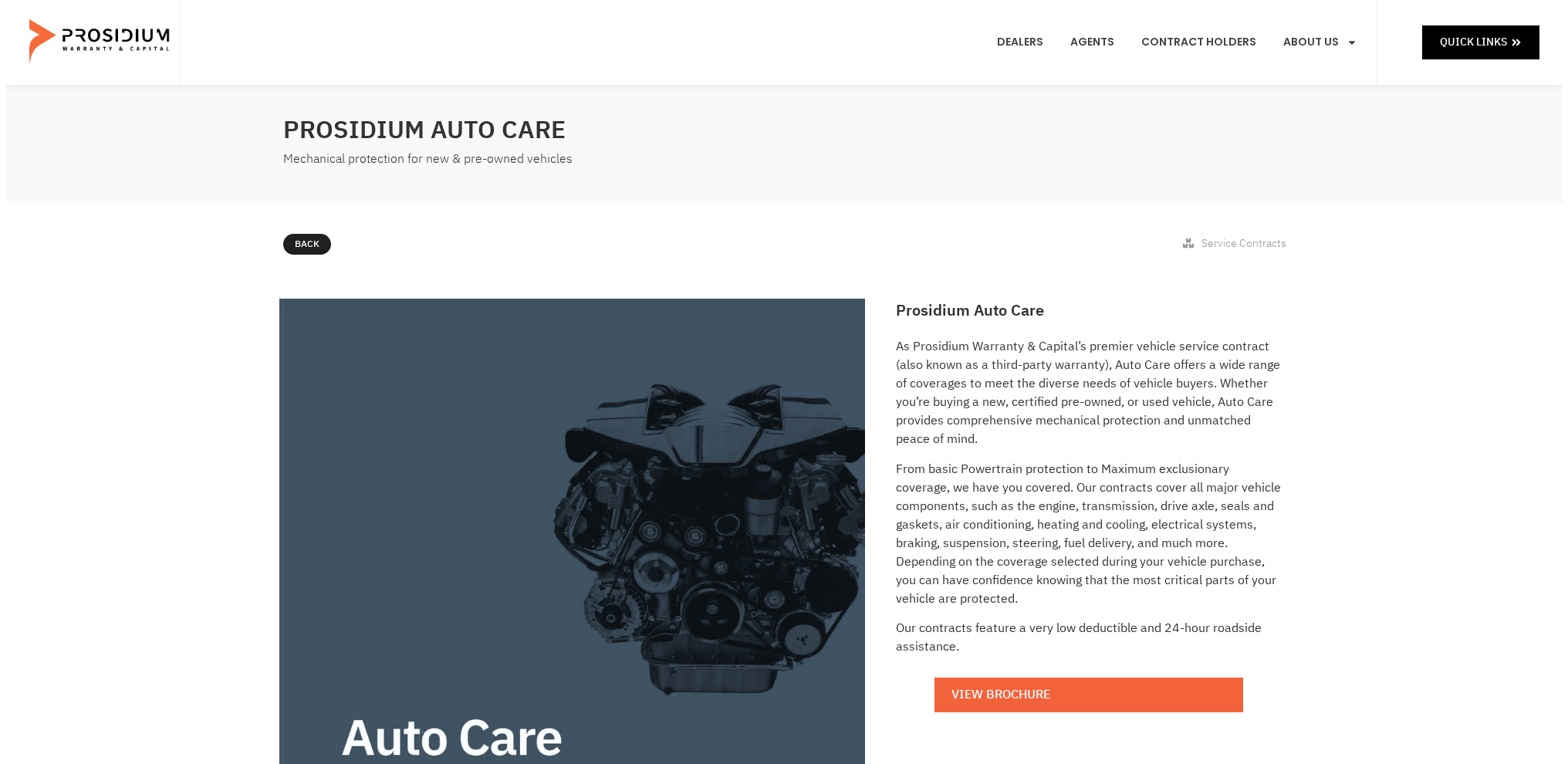
scroll to position [0, 0]
